Goal: Information Seeking & Learning: Find specific fact

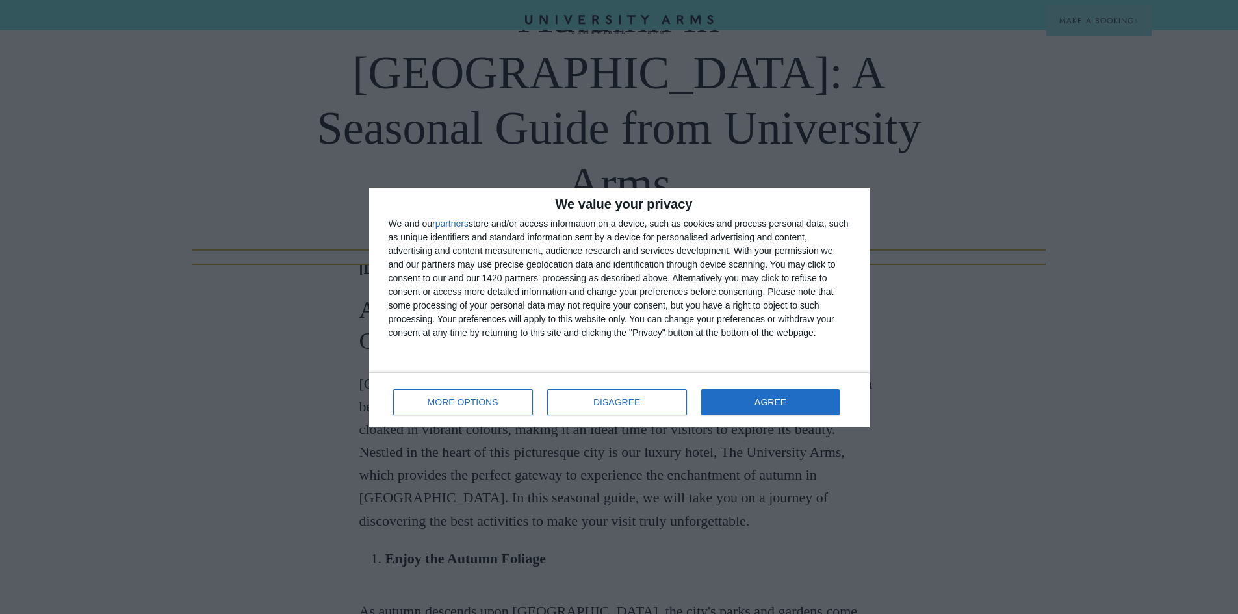
scroll to position [260, 0]
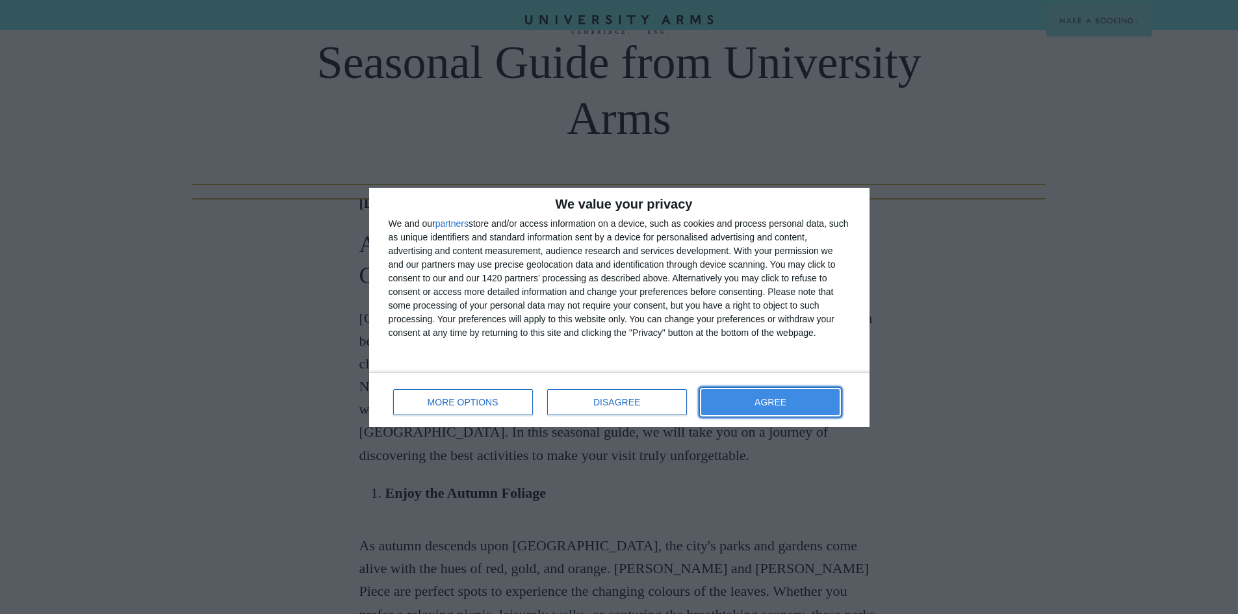
click at [741, 402] on button "AGREE" at bounding box center [770, 402] width 139 height 26
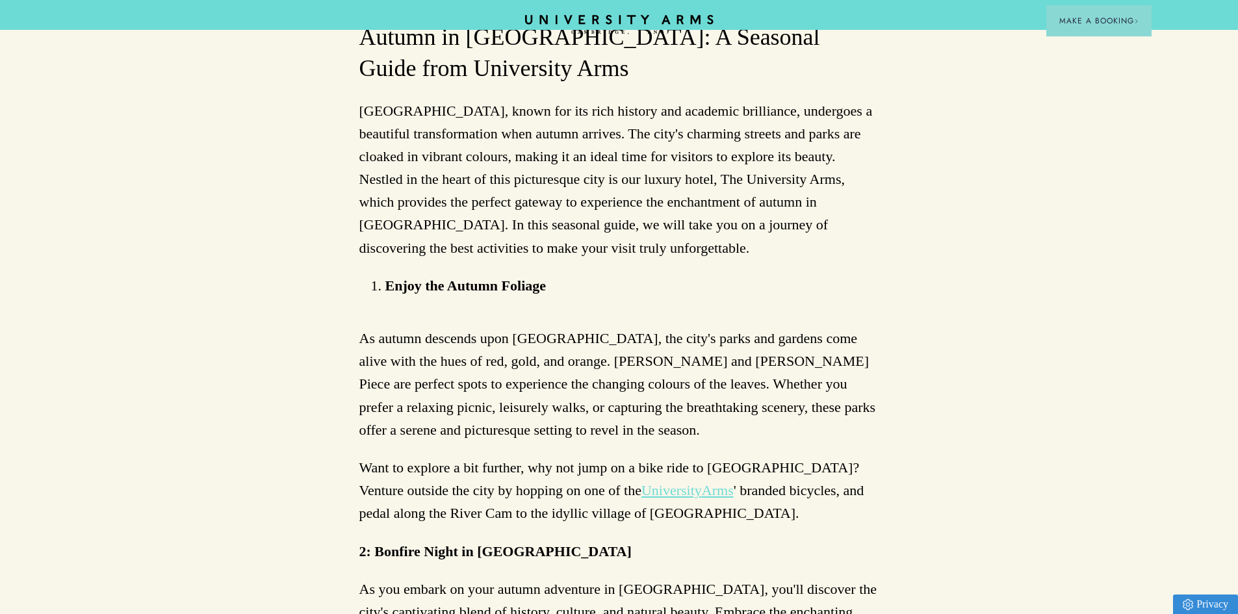
scroll to position [426, 0]
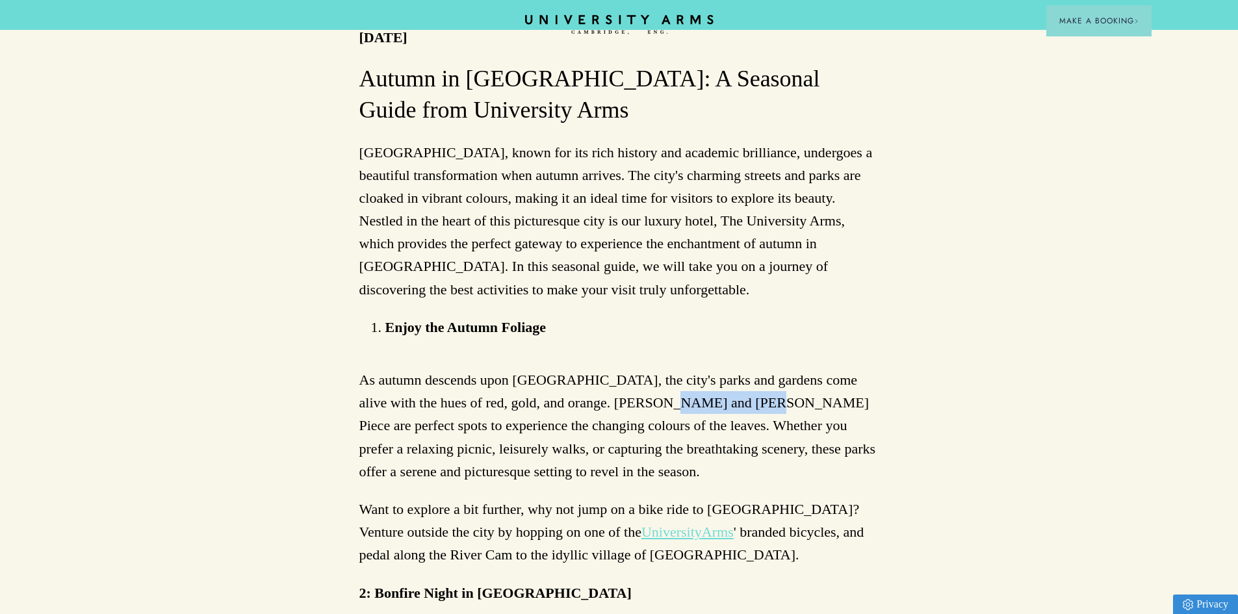
drag, startPoint x: 710, startPoint y: 289, endPoint x: 662, endPoint y: 292, distance: 47.5
click at [635, 368] on p "As autumn descends upon [GEOGRAPHIC_DATA], the city's parks and gardens come al…" at bounding box center [619, 425] width 520 height 114
drag, startPoint x: 667, startPoint y: 292, endPoint x: 635, endPoint y: 294, distance: 32.6
click at [635, 368] on p "As autumn descends upon [GEOGRAPHIC_DATA], the city's parks and gardens come al…" at bounding box center [619, 425] width 520 height 114
drag, startPoint x: 628, startPoint y: 291, endPoint x: 710, endPoint y: 295, distance: 81.3
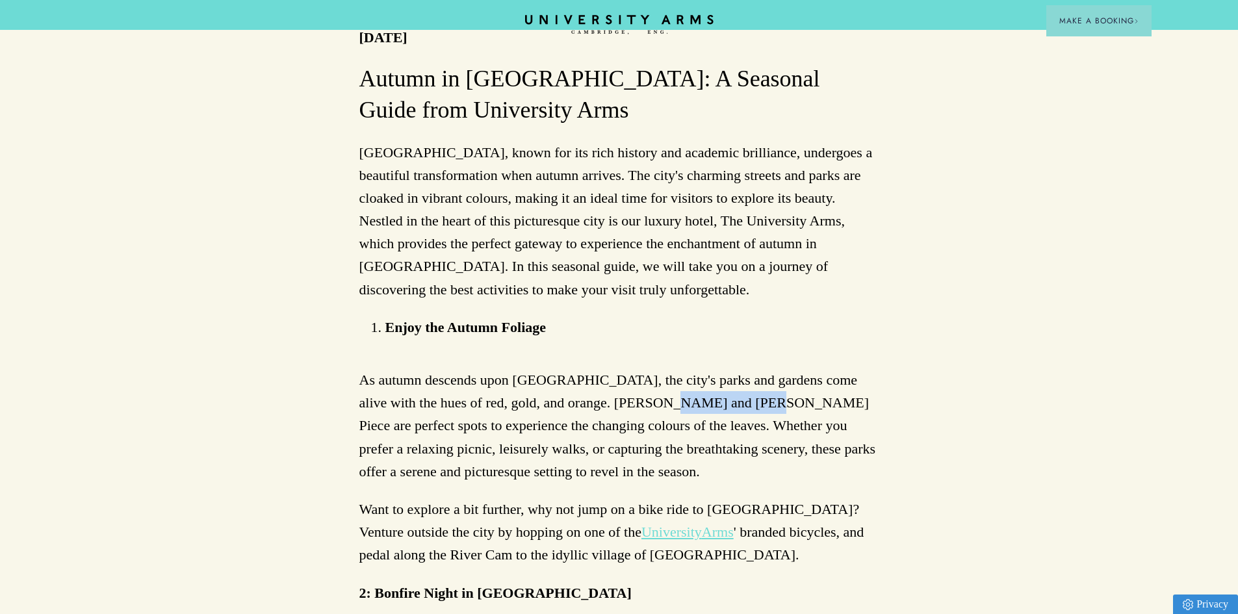
click at [710, 368] on p "As autumn descends upon [GEOGRAPHIC_DATA], the city's parks and gardens come al…" at bounding box center [619, 425] width 520 height 114
copy p "[PERSON_NAME] Piece"
